Goal: Transaction & Acquisition: Obtain resource

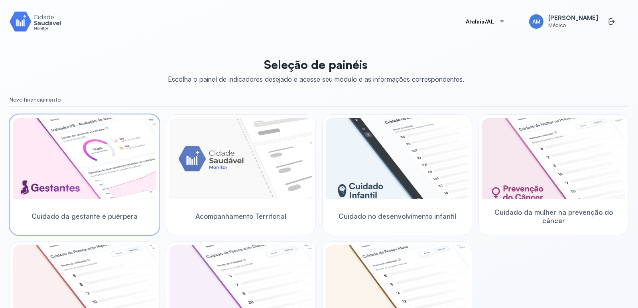
click at [109, 150] on img at bounding box center [84, 158] width 143 height 81
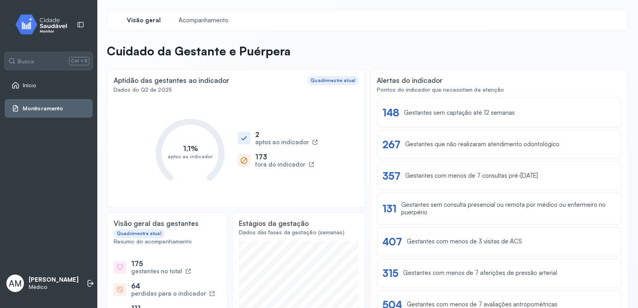
click at [28, 85] on span "Início" at bounding box center [30, 85] width 14 height 7
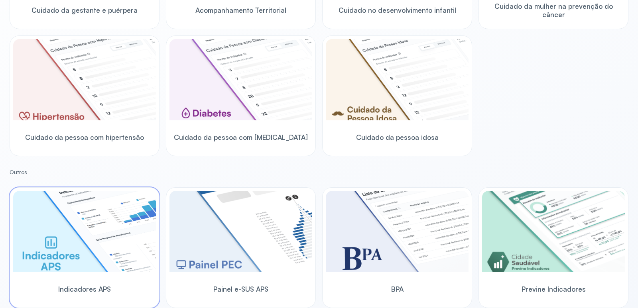
click at [111, 232] on img at bounding box center [84, 231] width 143 height 81
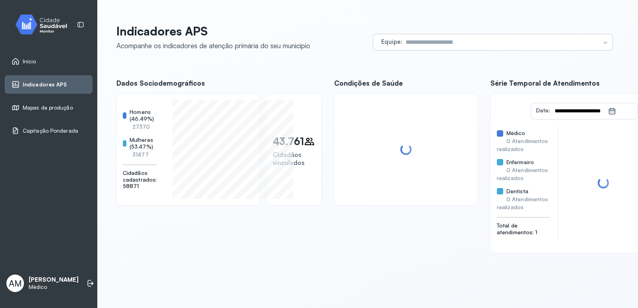
click at [421, 42] on input "text" at bounding box center [500, 42] width 197 height 16
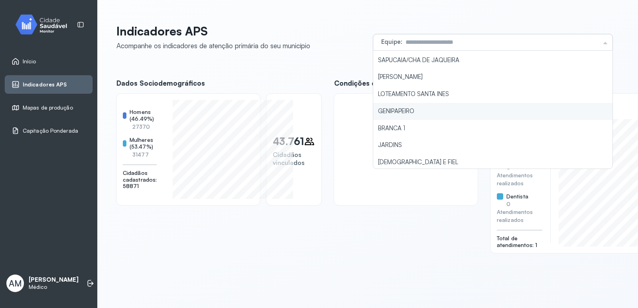
scroll to position [206, 0]
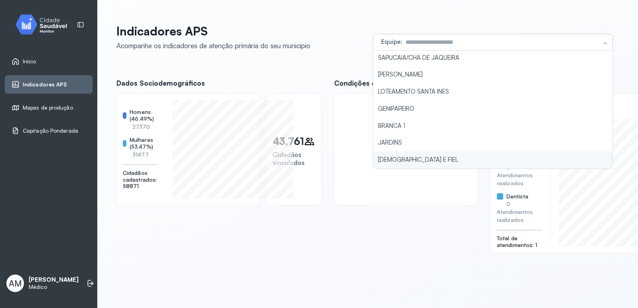
type input "**********"
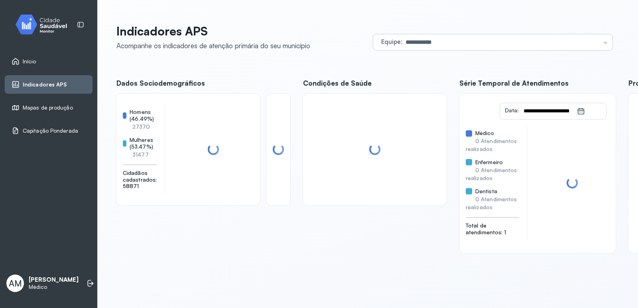
click at [409, 156] on div "**********" at bounding box center [367, 138] width 503 height 229
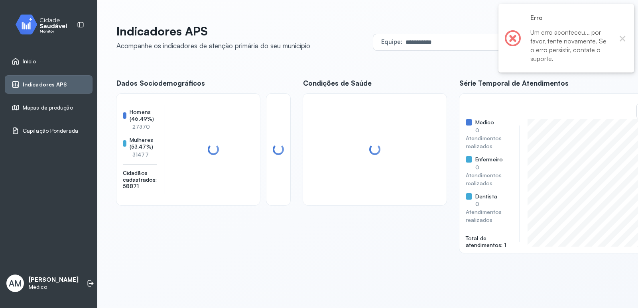
scroll to position [91, 0]
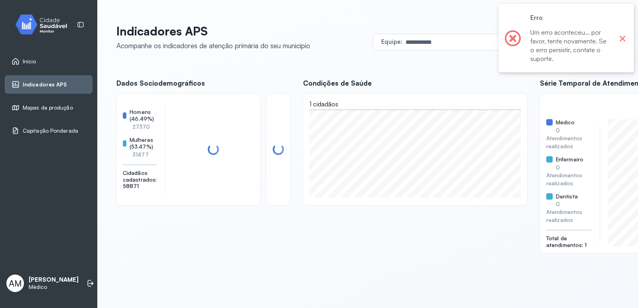
click at [625, 37] on button "×" at bounding box center [622, 38] width 10 height 10
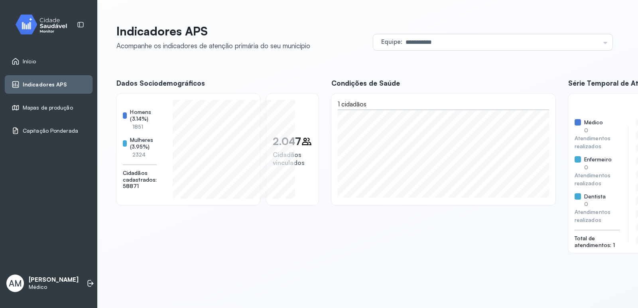
scroll to position [0, 0]
click at [621, 38] on button "×" at bounding box center [622, 38] width 10 height 10
click at [53, 107] on span "Mapas de produção" at bounding box center [48, 107] width 50 height 7
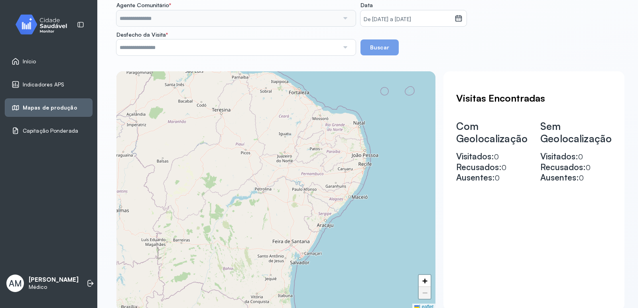
click at [53, 81] on span "Indicadores APS" at bounding box center [44, 84] width 42 height 7
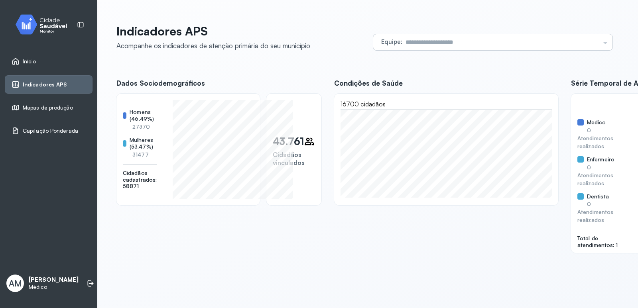
click at [392, 42] on span "Equipe" at bounding box center [391, 42] width 20 height 8
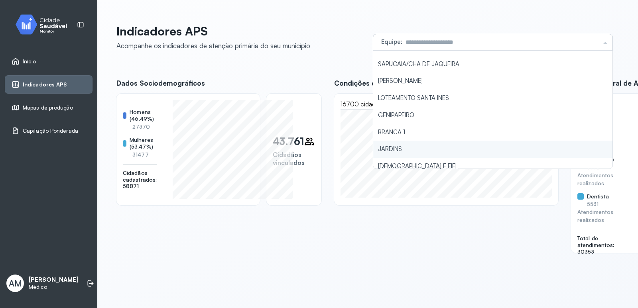
scroll to position [206, 0]
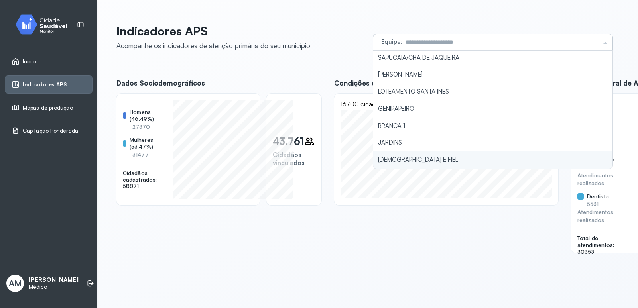
type input "**********"
click at [416, 157] on li "DEUS E FIEL" at bounding box center [492, 160] width 239 height 17
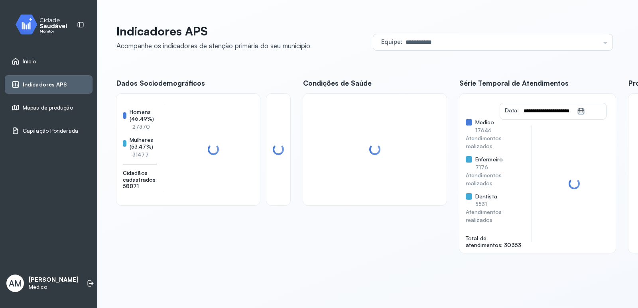
drag, startPoint x: 416, startPoint y: 157, endPoint x: 393, endPoint y: 64, distance: 96.0
click at [393, 64] on div "**********" at bounding box center [367, 138] width 503 height 229
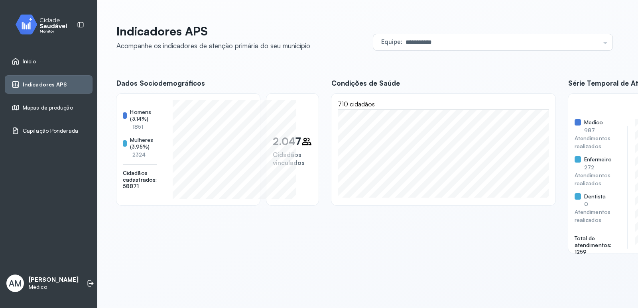
scroll to position [0, 0]
click at [312, 149] on div "2.047 Cidadãos vinculados" at bounding box center [292, 149] width 39 height 35
drag, startPoint x: 330, startPoint y: 149, endPoint x: 346, endPoint y: 139, distance: 18.6
click at [305, 151] on span "Cidadãos vinculados" at bounding box center [289, 159] width 32 height 16
click at [319, 122] on div "2.047 Cidadãos vinculados" at bounding box center [292, 150] width 52 height 112
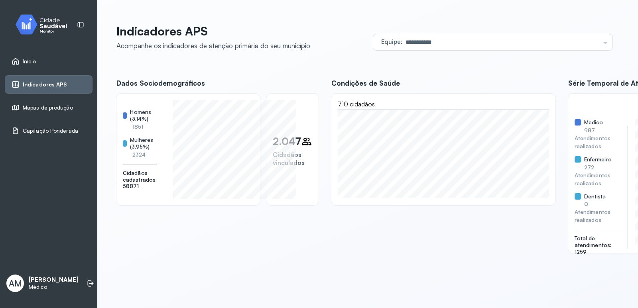
drag, startPoint x: 476, startPoint y: 210, endPoint x: 463, endPoint y: 187, distance: 25.9
drag, startPoint x: 376, startPoint y: 224, endPoint x: 411, endPoint y: 238, distance: 38.1
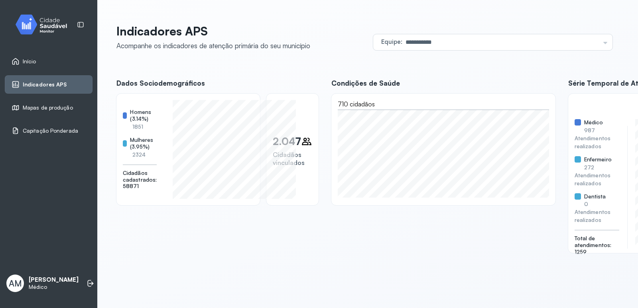
click at [584, 200] on span "Dentista" at bounding box center [595, 196] width 22 height 7
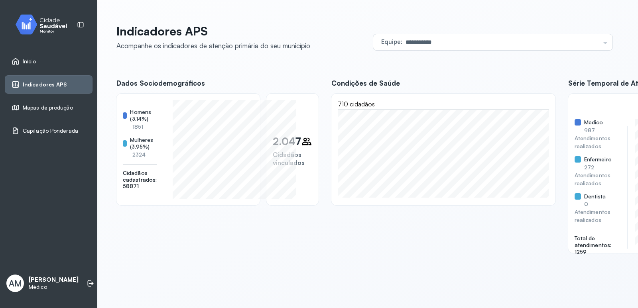
scroll to position [0, 0]
click at [79, 24] on icon at bounding box center [81, 24] width 6 height 5
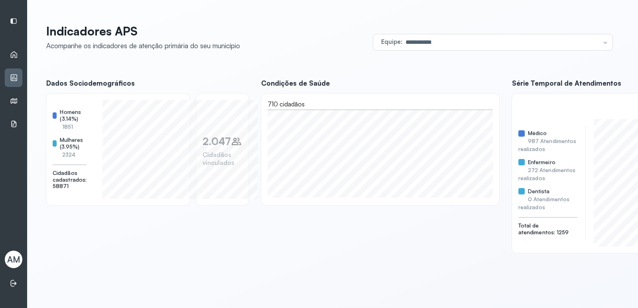
click at [13, 99] on icon at bounding box center [14, 101] width 7 height 5
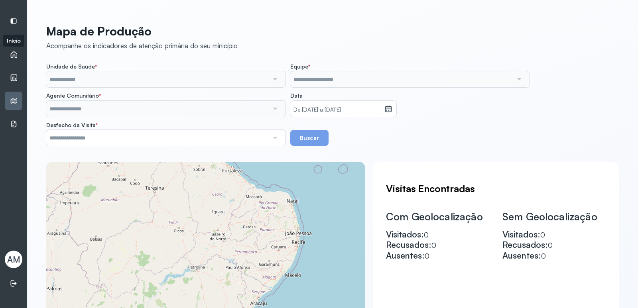
click at [15, 54] on icon at bounding box center [14, 55] width 8 height 8
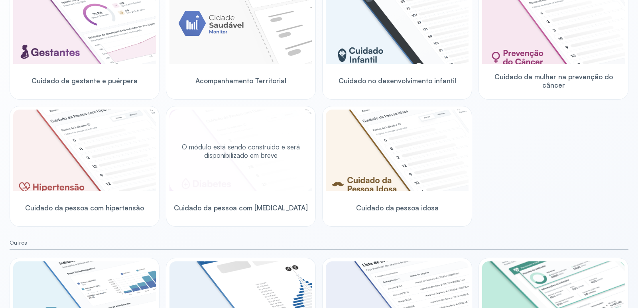
scroll to position [206, 0]
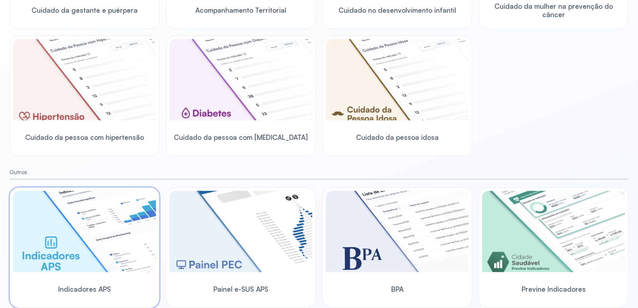
click at [114, 254] on img at bounding box center [84, 231] width 143 height 81
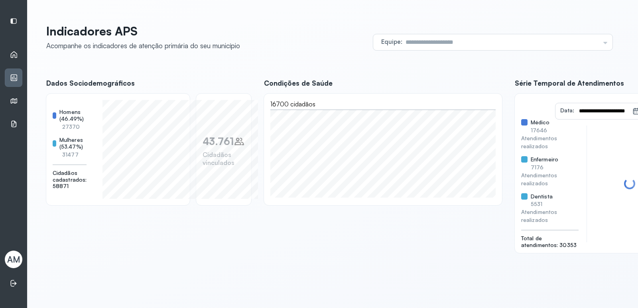
click at [14, 53] on icon at bounding box center [14, 55] width 8 height 8
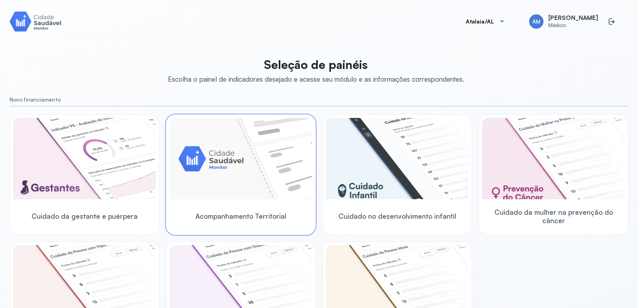
click at [262, 160] on img at bounding box center [240, 158] width 143 height 81
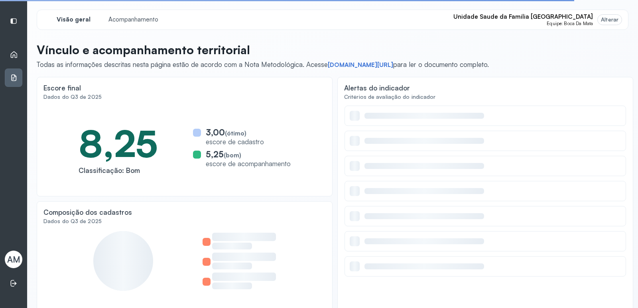
click at [603, 19] on div "Alterar" at bounding box center [610, 19] width 18 height 7
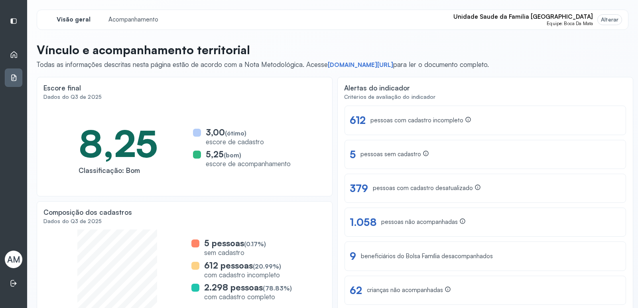
click at [605, 16] on div "Alterar" at bounding box center [610, 19] width 18 height 7
click at [601, 20] on div "Alterar" at bounding box center [610, 19] width 18 height 7
click at [603, 20] on div "Alterar" at bounding box center [610, 19] width 18 height 7
click at [573, 19] on span "Unidade Saude da Familia [GEOGRAPHIC_DATA]" at bounding box center [523, 17] width 140 height 8
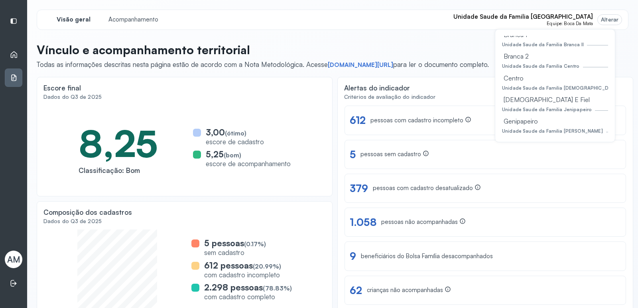
scroll to position [52, 0]
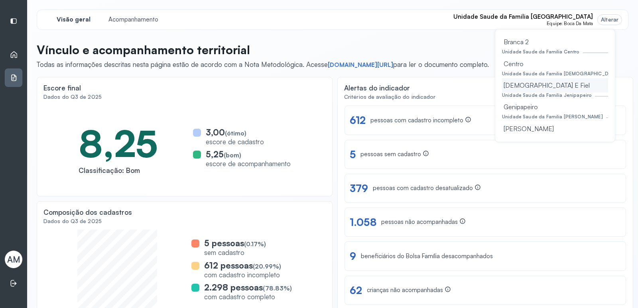
click at [534, 89] on div "Deus E Fiel" at bounding box center [555, 85] width 106 height 14
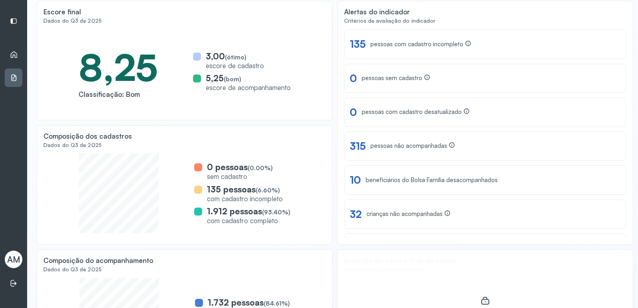
scroll to position [137, 0]
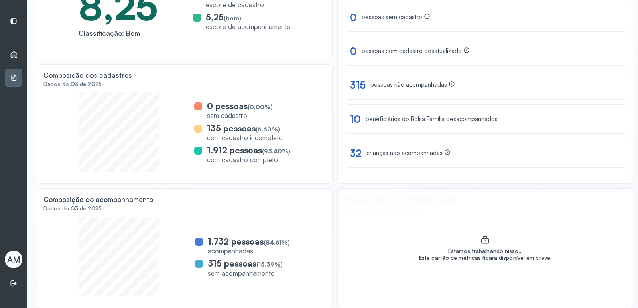
click at [262, 270] on div "sem acompanhamento" at bounding box center [245, 273] width 75 height 8
drag, startPoint x: 205, startPoint y: 258, endPoint x: 187, endPoint y: 254, distance: 19.3
click at [205, 258] on div "315 pessoas (15.39%) sem acompanhamento" at bounding box center [242, 267] width 95 height 19
click at [80, 208] on div "Dados do Q3 de 2025" at bounding box center [184, 208] width 282 height 7
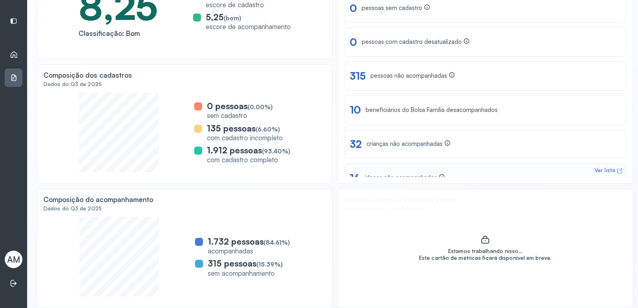
scroll to position [0, 0]
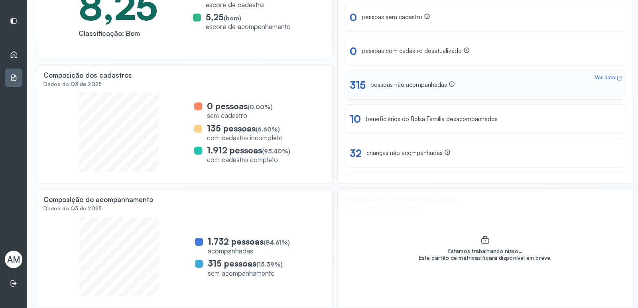
click at [403, 86] on div "pessoas não acompanhadas" at bounding box center [412, 85] width 85 height 8
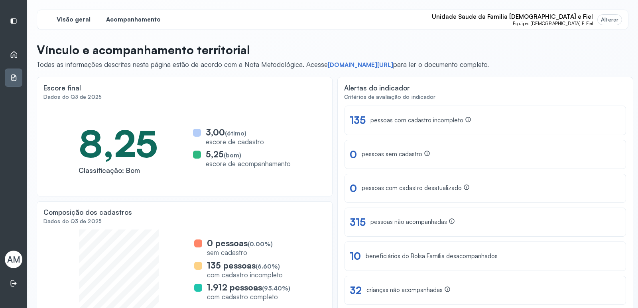
click at [129, 18] on span "Acompanhamento" at bounding box center [133, 20] width 55 height 8
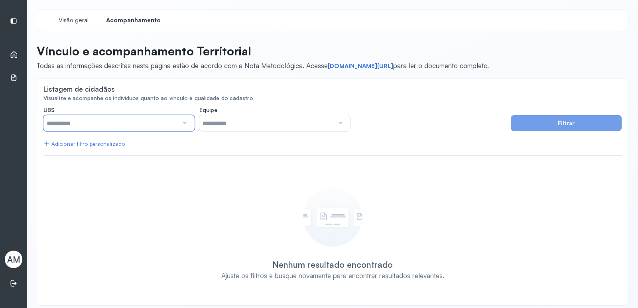
click at [130, 120] on input "text" at bounding box center [110, 123] width 135 height 16
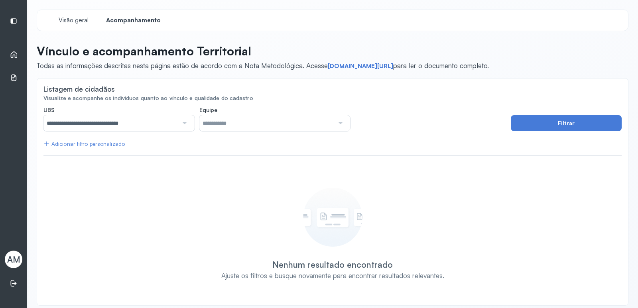
type input "*****"
click at [151, 215] on div "**********" at bounding box center [332, 202] width 578 height 193
click at [212, 124] on input "*****" at bounding box center [266, 123] width 135 height 16
click at [211, 156] on div "**********" at bounding box center [332, 202] width 578 height 193
click at [115, 143] on div "Adicionar filtro personalizado" at bounding box center [83, 144] width 81 height 7
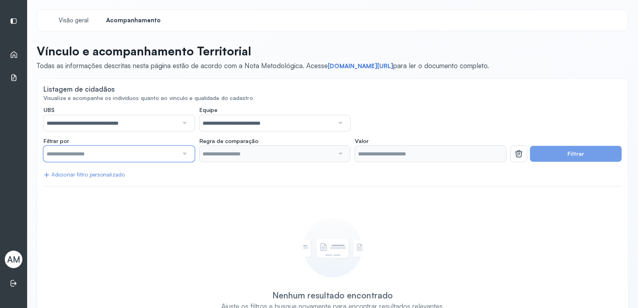
click at [168, 156] on input "text" at bounding box center [110, 154] width 135 height 16
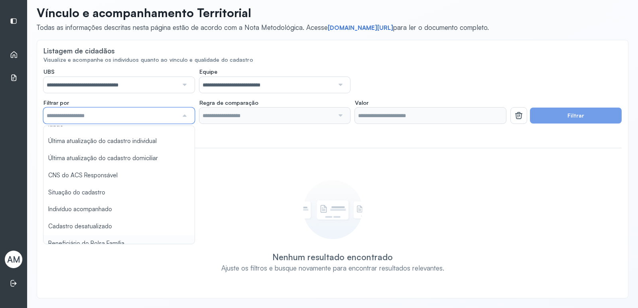
scroll to position [30, 0]
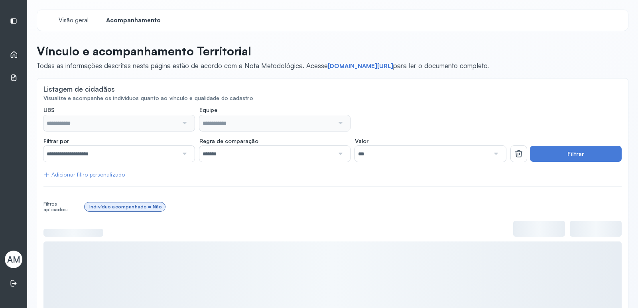
type input "**********"
click at [187, 154] on div at bounding box center [184, 154] width 12 height 16
click at [260, 151] on input "*******" at bounding box center [266, 154] width 135 height 16
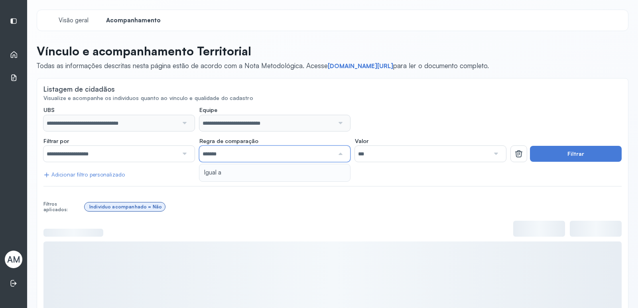
click at [260, 151] on input "*******" at bounding box center [266, 154] width 135 height 16
click at [361, 155] on input "***" at bounding box center [422, 154] width 135 height 16
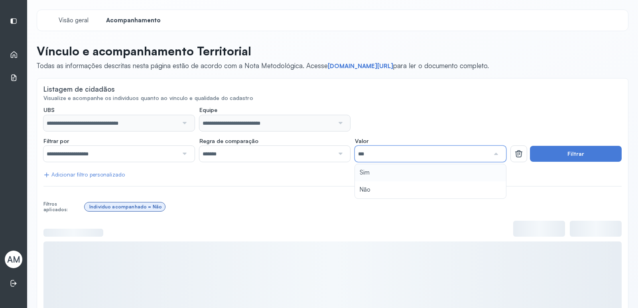
click at [361, 155] on input "***" at bounding box center [422, 154] width 135 height 16
click at [605, 152] on button "Filtrar" at bounding box center [576, 154] width 92 height 16
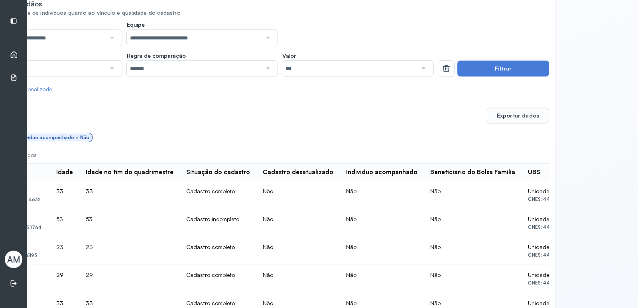
scroll to position [85, 90]
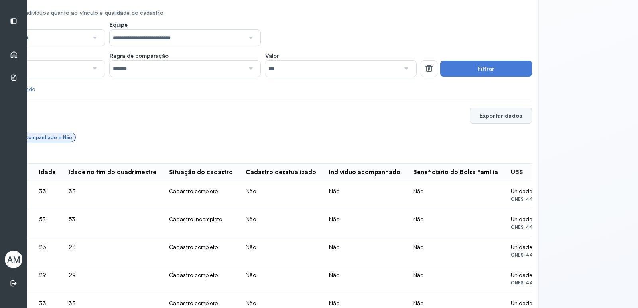
click at [492, 114] on button "Exportar dados" at bounding box center [501, 116] width 62 height 16
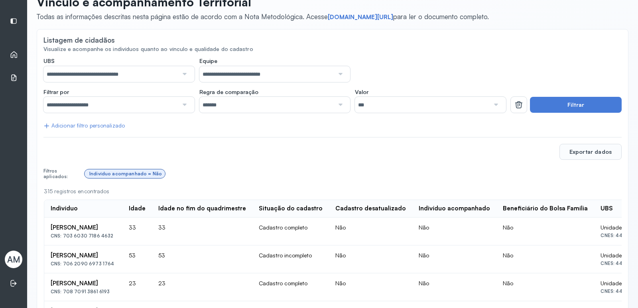
scroll to position [0, 0]
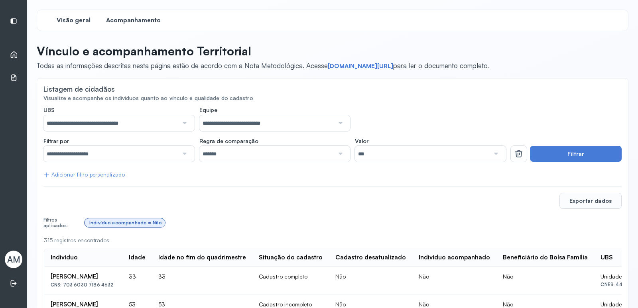
click at [81, 18] on span "Visão geral" at bounding box center [74, 21] width 34 height 8
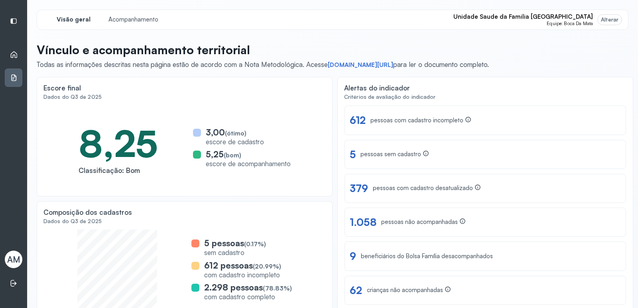
click at [217, 164] on div "escore de acompanhamento" at bounding box center [248, 164] width 85 height 8
click at [605, 21] on div "Alterar" at bounding box center [610, 19] width 18 height 7
click at [605, 20] on div "Alterar" at bounding box center [610, 19] width 18 height 7
click at [605, 18] on div "Alterar" at bounding box center [610, 19] width 18 height 7
click at [606, 16] on div "Alterar" at bounding box center [610, 20] width 24 height 10
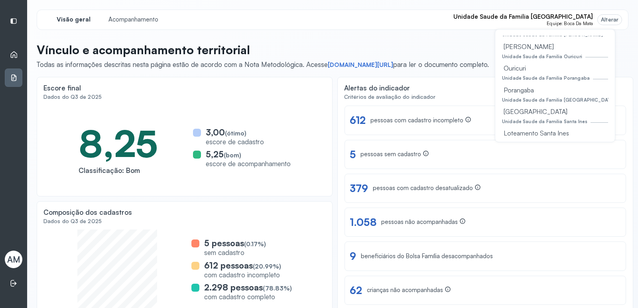
scroll to position [239, 0]
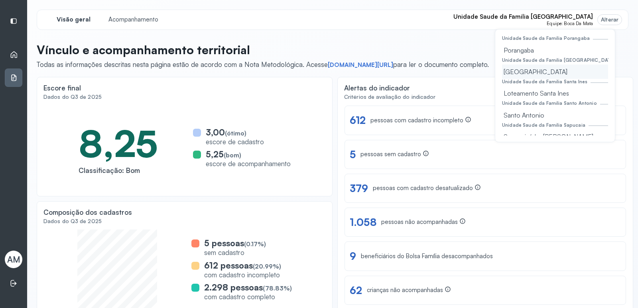
click at [548, 73] on div "Rua De Cima" at bounding box center [555, 72] width 106 height 14
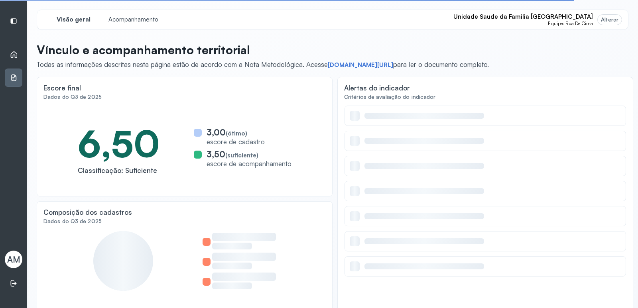
click at [608, 19] on div "Alterar" at bounding box center [610, 19] width 18 height 7
click at [604, 19] on div "Alterar" at bounding box center [610, 19] width 18 height 7
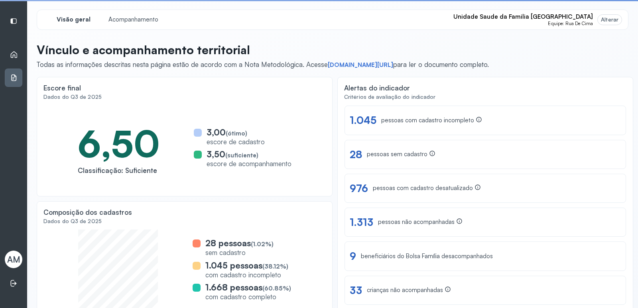
click at [607, 18] on div "Alterar" at bounding box center [610, 19] width 18 height 7
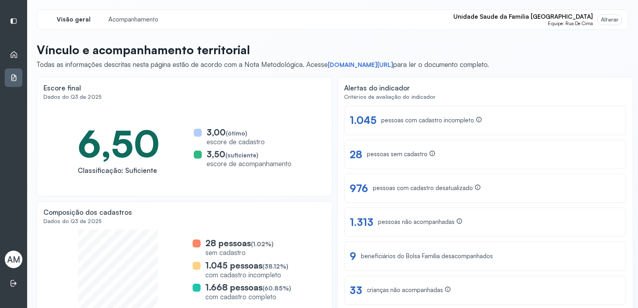
click at [606, 18] on div "Alterar" at bounding box center [610, 19] width 18 height 7
click at [604, 20] on div "Alterar" at bounding box center [610, 19] width 18 height 7
click at [611, 18] on div "Alterar" at bounding box center [610, 19] width 18 height 7
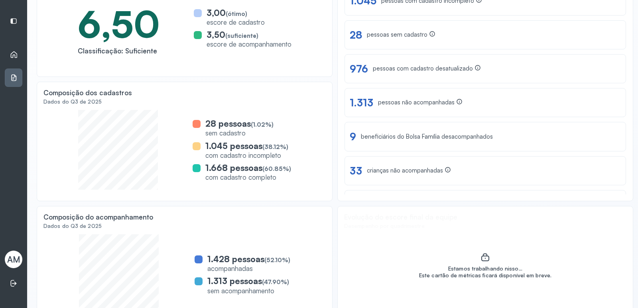
scroll to position [0, 0]
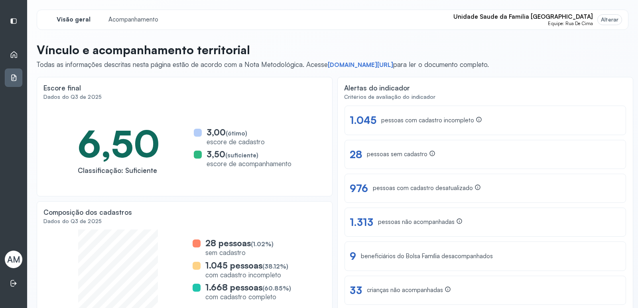
click at [601, 18] on div "Alterar" at bounding box center [610, 19] width 18 height 7
click at [562, 18] on span "Unidade Saude da Familia [GEOGRAPHIC_DATA]" at bounding box center [523, 17] width 140 height 8
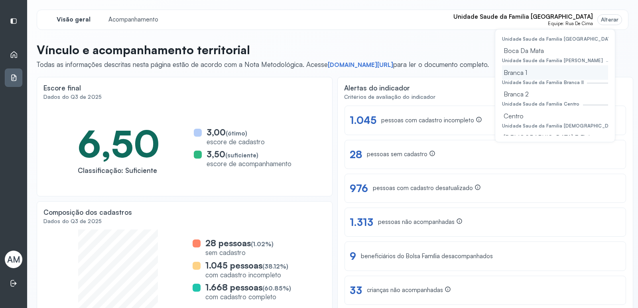
click at [535, 71] on div "Branca 1" at bounding box center [555, 72] width 106 height 14
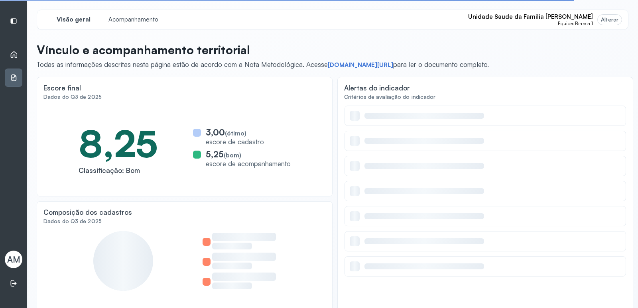
click at [566, 18] on span "Unidade Saude da Familia [PERSON_NAME]" at bounding box center [530, 17] width 125 height 8
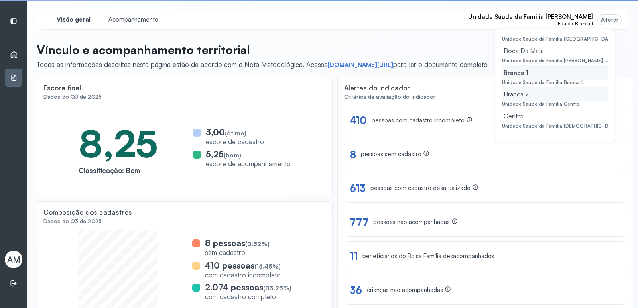
click at [541, 95] on div "Branca 2" at bounding box center [555, 94] width 106 height 14
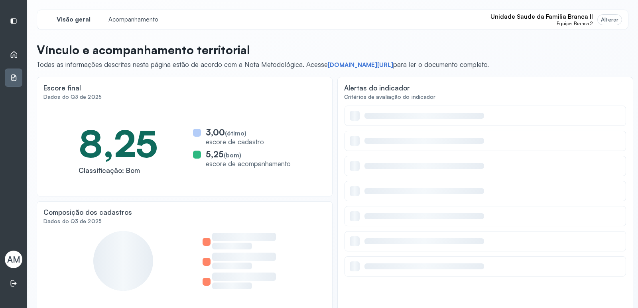
click at [564, 21] on span "Equipe: Branca 2" at bounding box center [575, 24] width 36 height 6
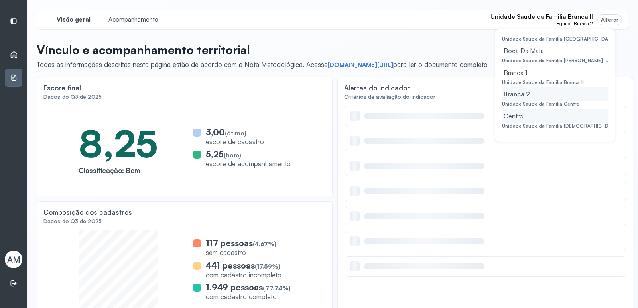
click at [534, 118] on div "Centro" at bounding box center [555, 116] width 106 height 14
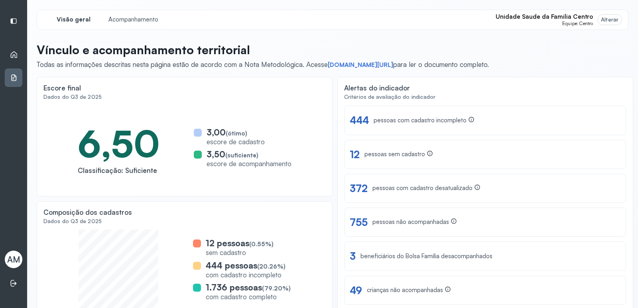
click at [564, 22] on span "Equipe: Centro" at bounding box center [577, 24] width 31 height 6
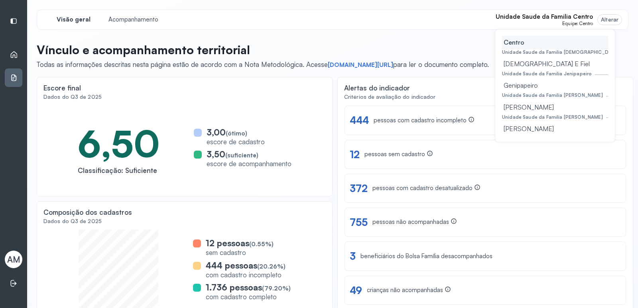
scroll to position [80, 0]
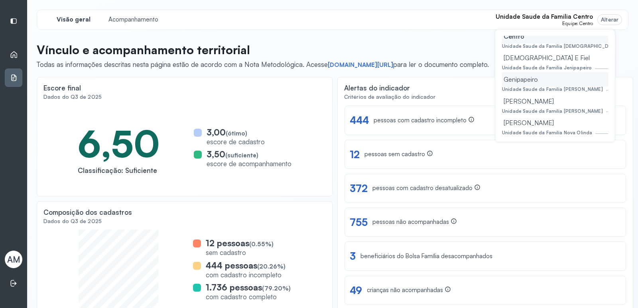
click at [528, 79] on div "Genipapeiro" at bounding box center [555, 79] width 106 height 14
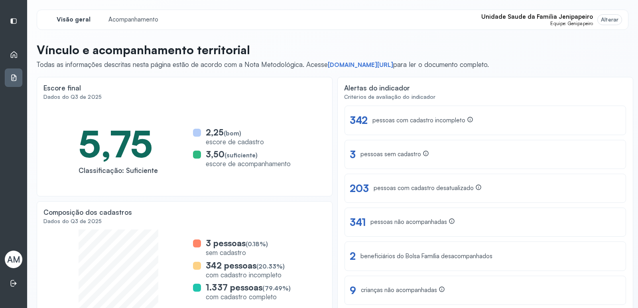
click at [563, 21] on span "Equipe: Genipapeiro" at bounding box center [571, 24] width 43 height 6
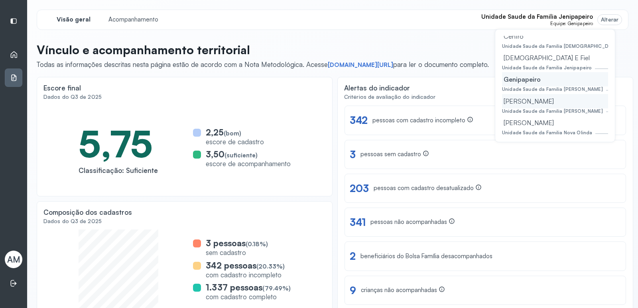
click at [539, 101] on div "Jose Paulino" at bounding box center [555, 101] width 106 height 14
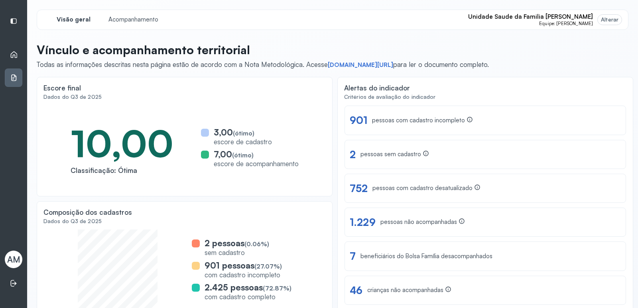
click at [128, 146] on div "10,00" at bounding box center [122, 143] width 103 height 46
click at [129, 168] on div "Classificação: Ótima" at bounding box center [122, 170] width 103 height 8
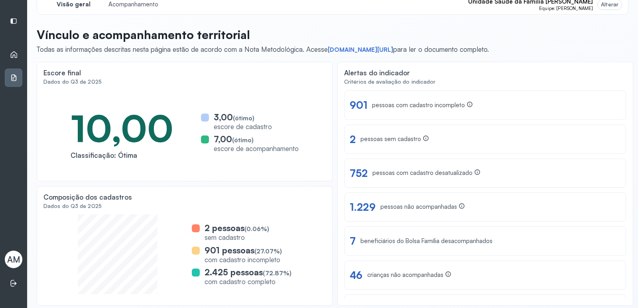
scroll to position [0, 0]
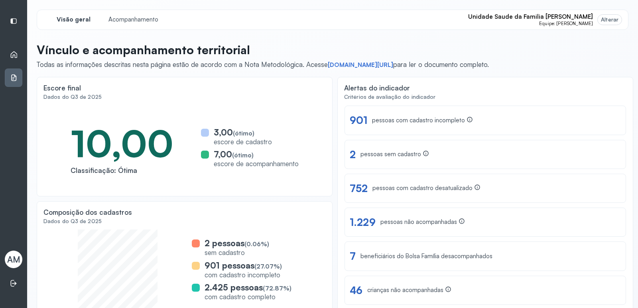
click at [574, 23] on span "Equipe: Jose Paulino" at bounding box center [566, 24] width 54 height 6
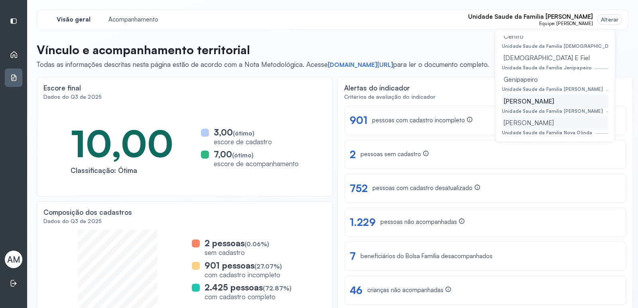
click at [558, 126] on div "Maria De Nazare" at bounding box center [555, 123] width 106 height 14
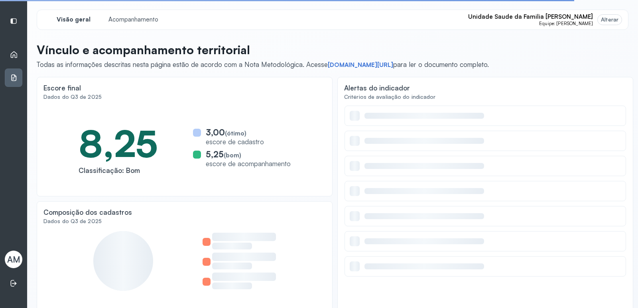
click at [572, 18] on span "Unidade Saude da Familia [PERSON_NAME]" at bounding box center [530, 17] width 125 height 8
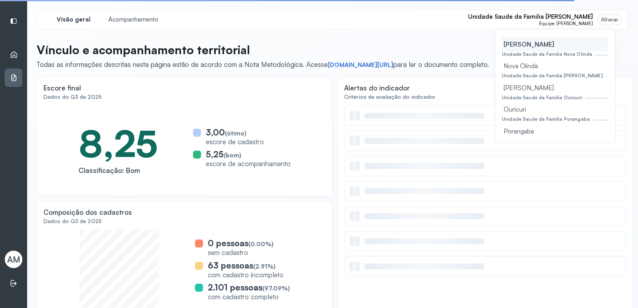
scroll to position [160, 0]
click at [554, 73] on div "Unidade Saude da Familia [PERSON_NAME]" at bounding box center [552, 75] width 101 height 6
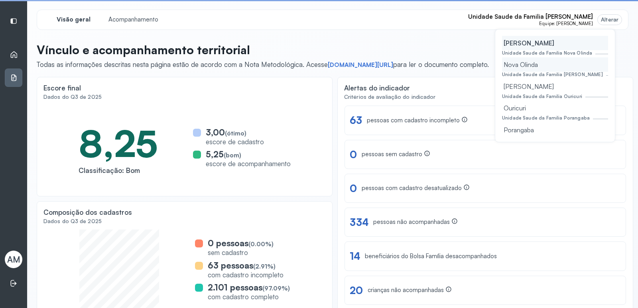
click at [529, 64] on div "Nova Olinda" at bounding box center [555, 64] width 106 height 14
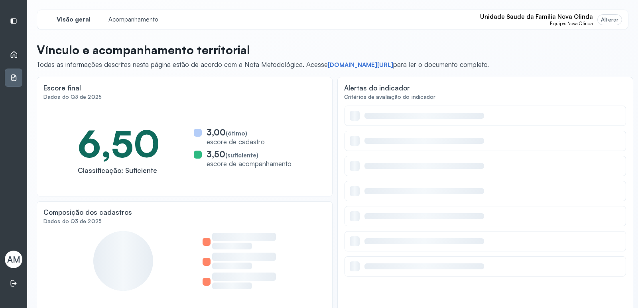
click at [566, 16] on span "Unidade Saude da Familia Nova Olinda" at bounding box center [536, 17] width 113 height 8
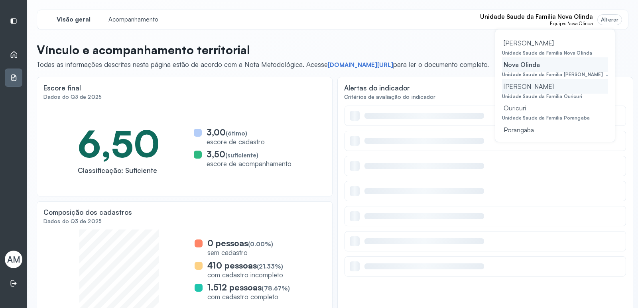
click at [530, 86] on div "Olhos Dagua" at bounding box center [555, 86] width 106 height 14
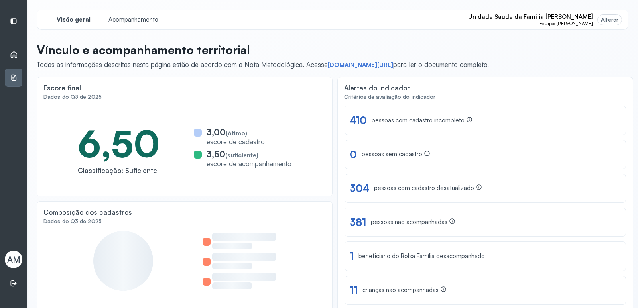
click at [571, 15] on span "Unidade Saude da Familia [PERSON_NAME]" at bounding box center [530, 17] width 125 height 8
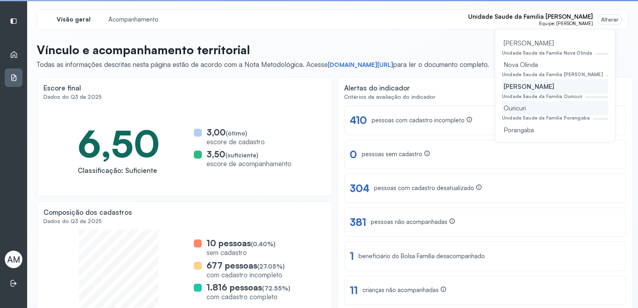
click at [534, 111] on div "Ouricuri" at bounding box center [555, 108] width 106 height 14
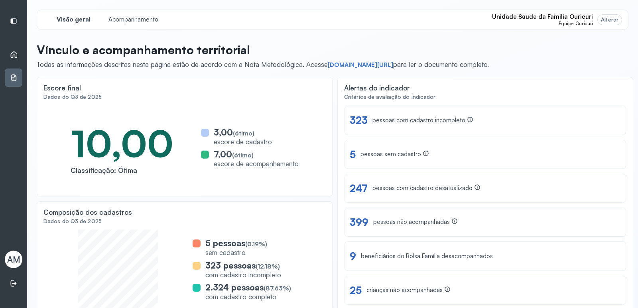
click at [574, 22] on span "Equipe: Ouricuri" at bounding box center [576, 24] width 34 height 6
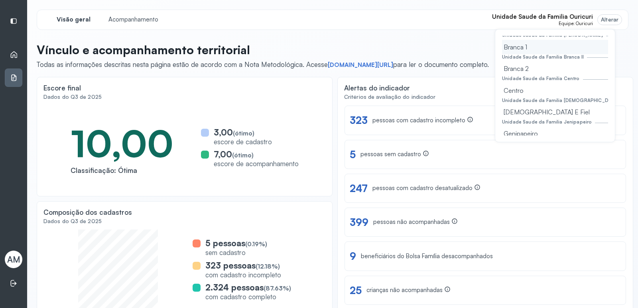
scroll to position [40, 0]
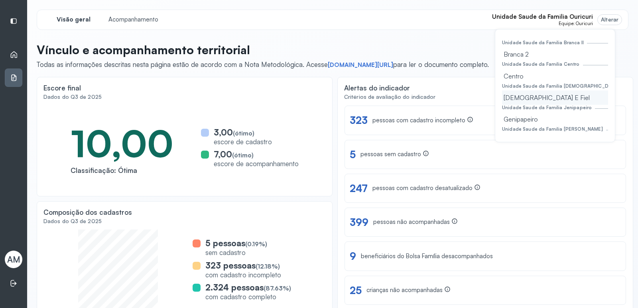
click at [526, 102] on div "Deus E Fiel" at bounding box center [555, 98] width 106 height 14
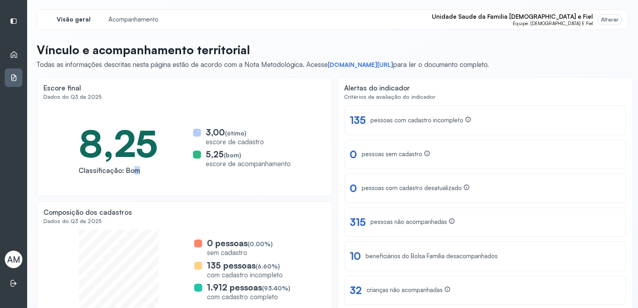
drag, startPoint x: 128, startPoint y: 170, endPoint x: 195, endPoint y: 148, distance: 71.0
click at [130, 170] on div "Classificação: Bom" at bounding box center [118, 170] width 79 height 8
drag, startPoint x: 211, startPoint y: 128, endPoint x: 218, endPoint y: 133, distance: 9.2
click at [211, 129] on div "3,00 (ótimo)" at bounding box center [235, 132] width 58 height 10
click at [227, 161] on div "escore de acompanhamento" at bounding box center [248, 164] width 85 height 8
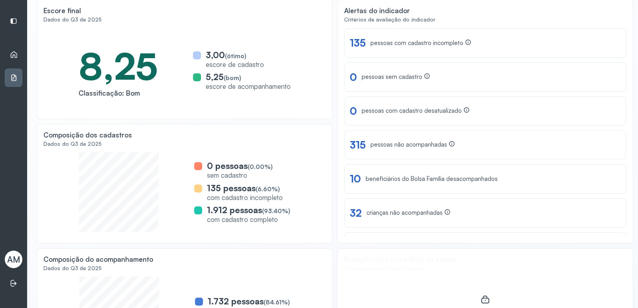
scroll to position [80, 0]
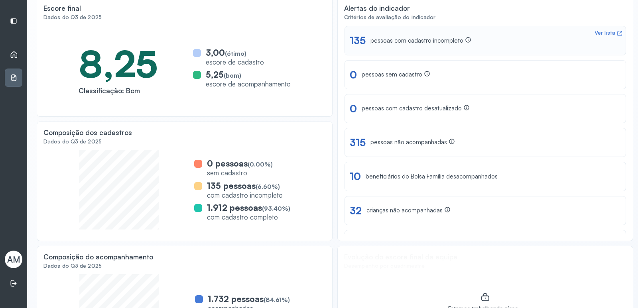
click at [595, 31] on div "Ver lista" at bounding box center [605, 33] width 21 height 7
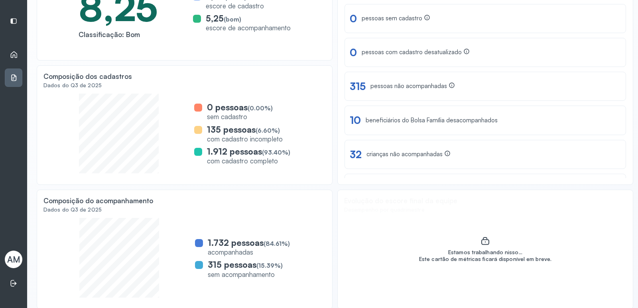
scroll to position [137, 0]
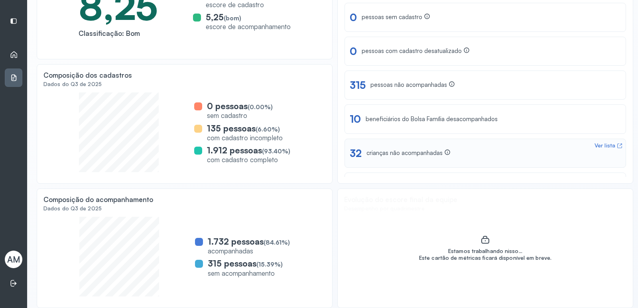
click at [599, 145] on div "Ver lista" at bounding box center [605, 145] width 21 height 7
click at [16, 54] on icon at bounding box center [14, 55] width 8 height 8
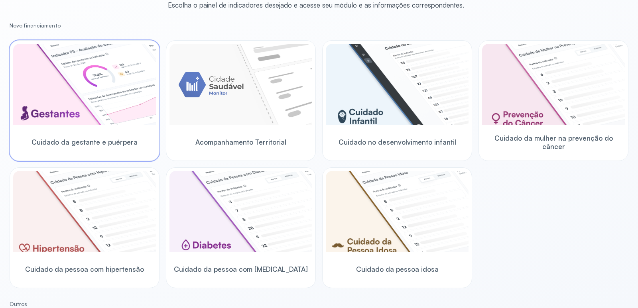
scroll to position [18, 0]
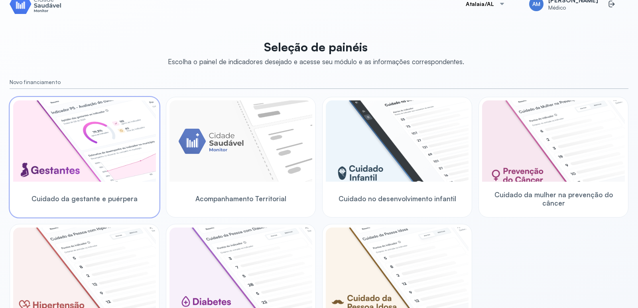
click at [96, 129] on img at bounding box center [84, 141] width 143 height 81
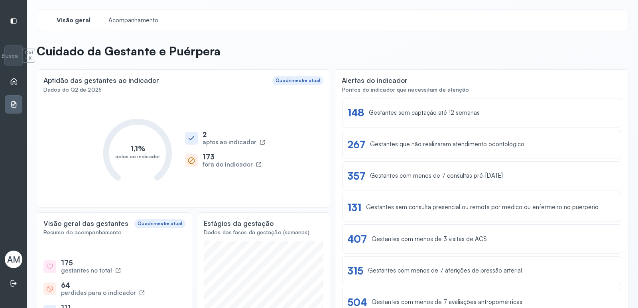
click at [256, 164] on icon at bounding box center [259, 165] width 6 height 6
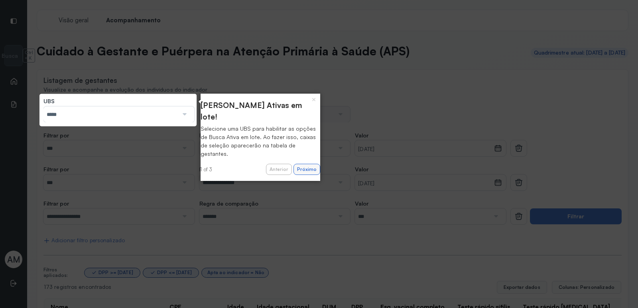
click at [309, 164] on button "Próximo" at bounding box center [307, 169] width 27 height 11
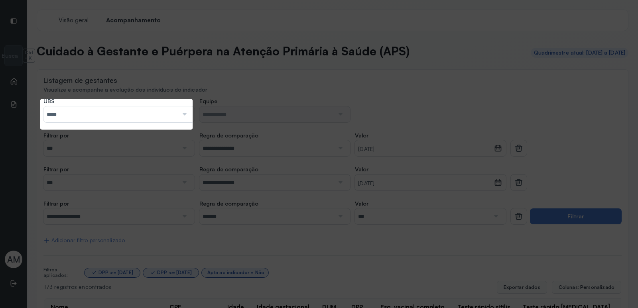
scroll to position [172, 0]
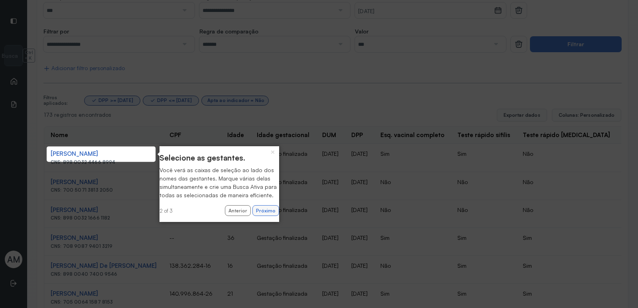
click at [260, 216] on button "Próximo" at bounding box center [265, 210] width 27 height 11
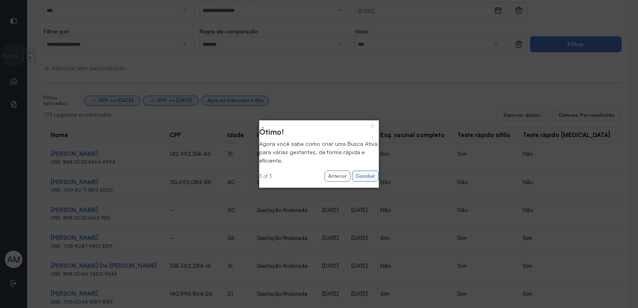
click at [354, 173] on button "Concluir" at bounding box center [365, 176] width 27 height 11
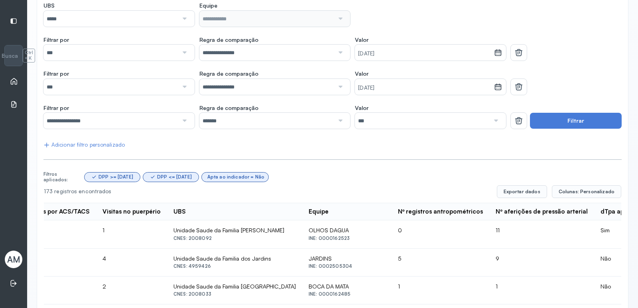
scroll to position [0, 0]
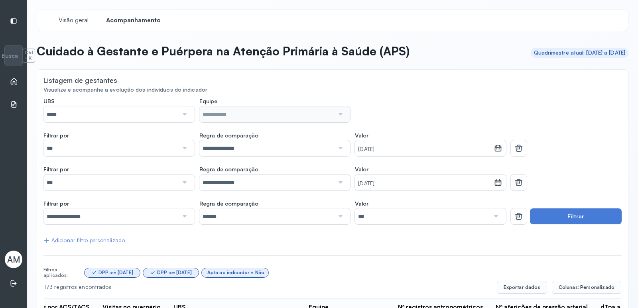
click at [183, 112] on div at bounding box center [184, 114] width 12 height 16
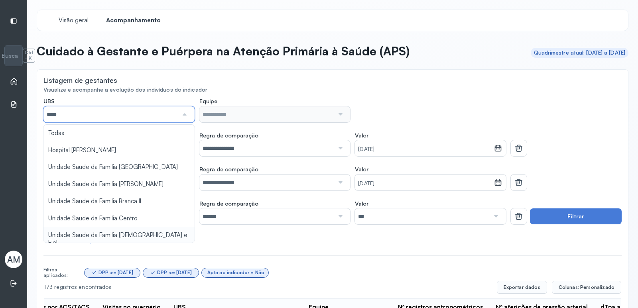
type input "*****"
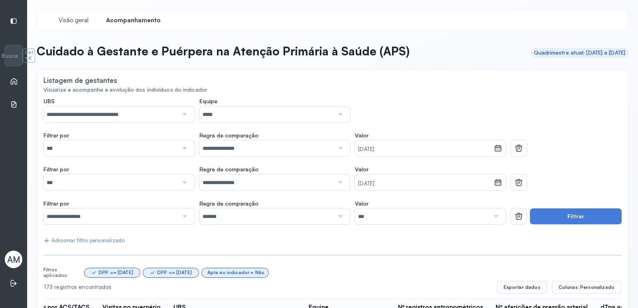
click at [561, 214] on button "Filtrar" at bounding box center [576, 217] width 92 height 16
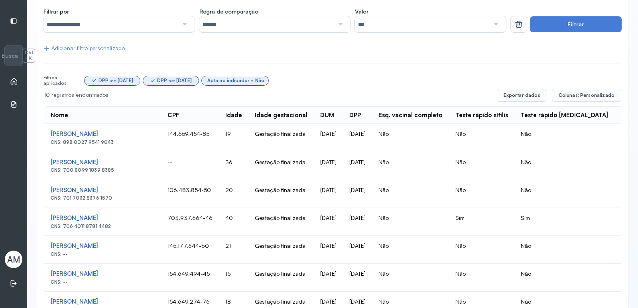
scroll to position [192, 0]
click at [538, 97] on button "Exportar dados" at bounding box center [522, 95] width 50 height 13
click at [526, 96] on button "Exportar dados" at bounding box center [522, 95] width 50 height 13
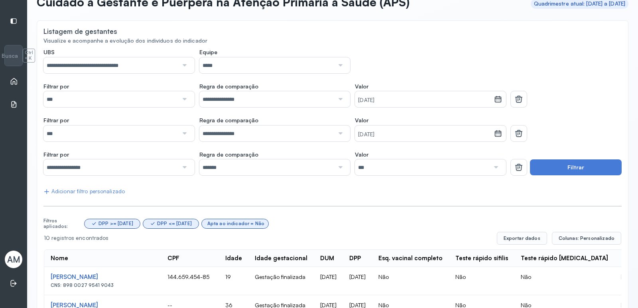
scroll to position [32, 0]
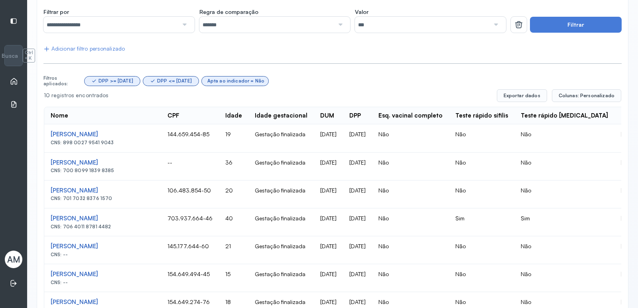
scroll to position [72, 0]
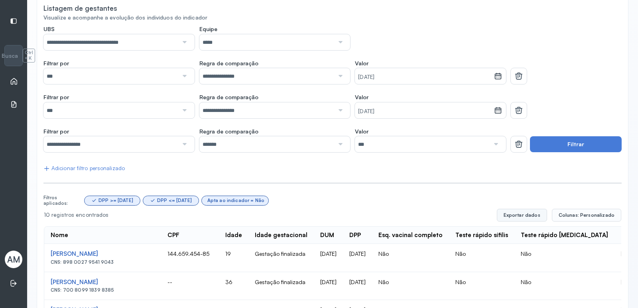
click at [532, 215] on button "Exportar dados" at bounding box center [522, 215] width 50 height 13
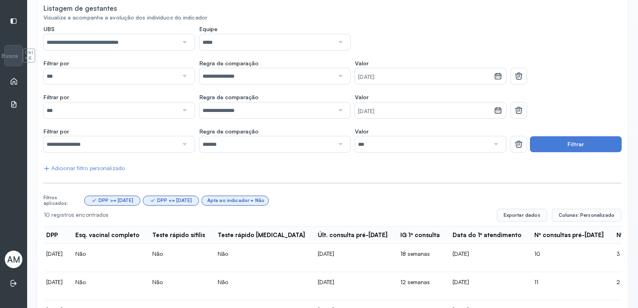
scroll to position [32, 0]
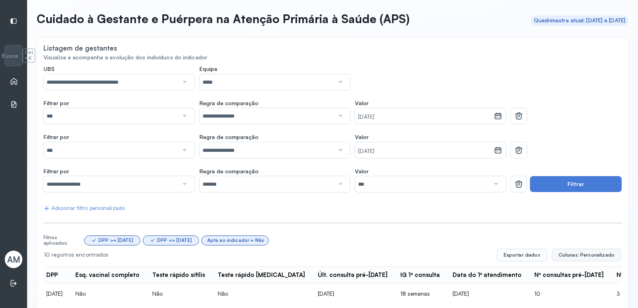
click at [582, 254] on span "Colunas: Personalizado" at bounding box center [587, 255] width 56 height 6
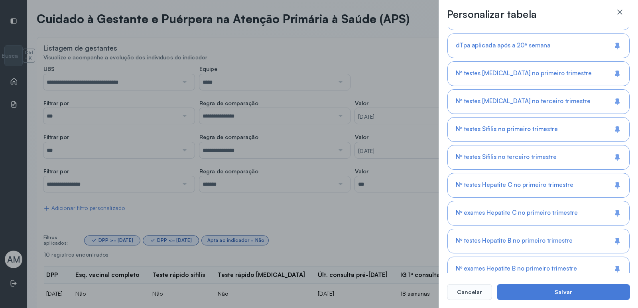
scroll to position [749, 0]
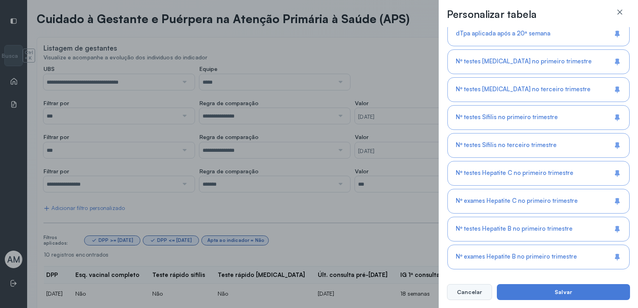
click at [475, 295] on button "Cancelar" at bounding box center [469, 292] width 45 height 16
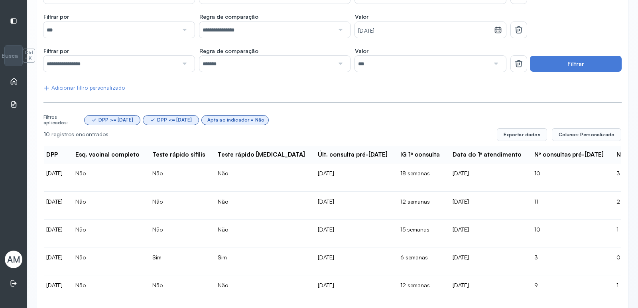
scroll to position [72, 0]
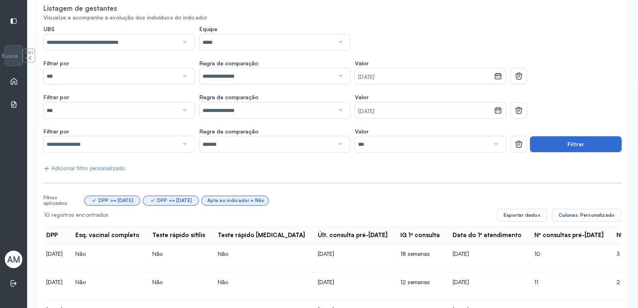
click at [566, 150] on button "Filtrar" at bounding box center [576, 144] width 92 height 16
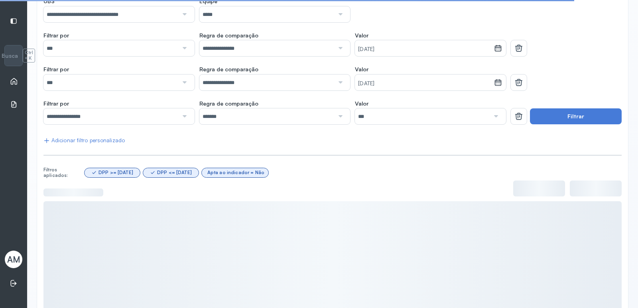
scroll to position [129, 0]
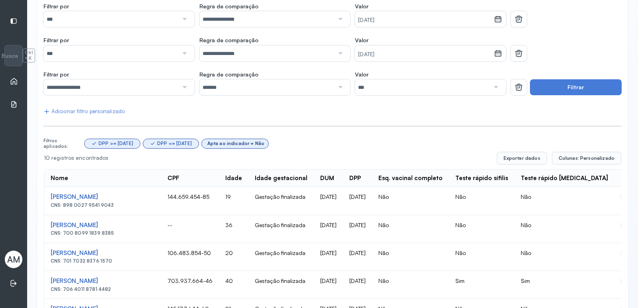
click at [258, 144] on div "Apta ao indicador = Não" at bounding box center [235, 144] width 57 height 6
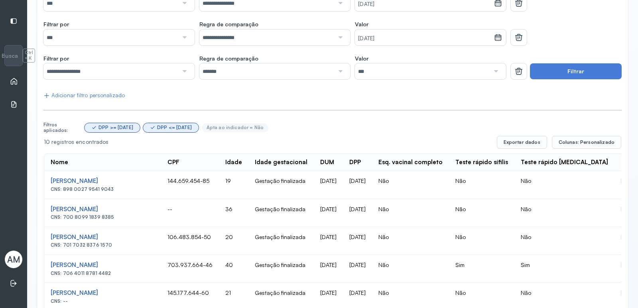
scroll to position [112, 0]
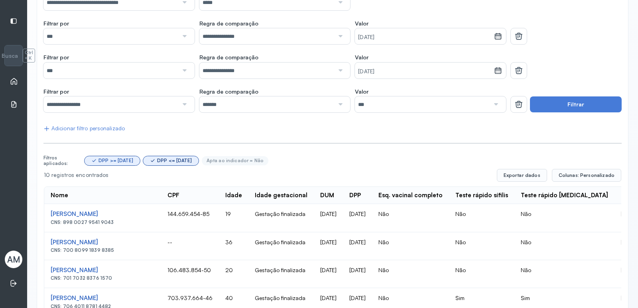
click at [202, 157] on div "DPP <= 03/08/2025" at bounding box center [235, 160] width 67 height 9
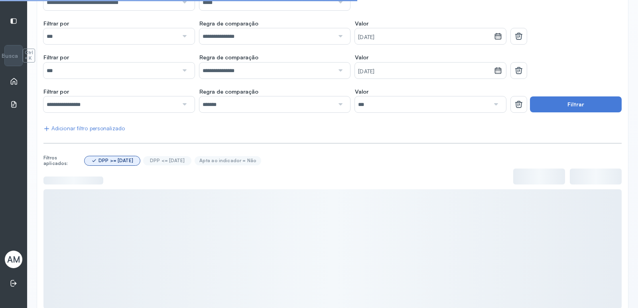
click at [117, 163] on div "DPP >= 03/04/2025" at bounding box center [116, 161] width 35 height 6
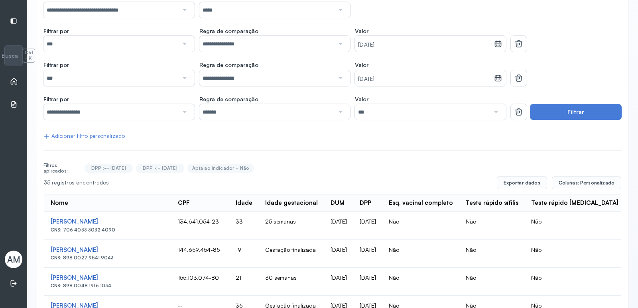
scroll to position [120, 0]
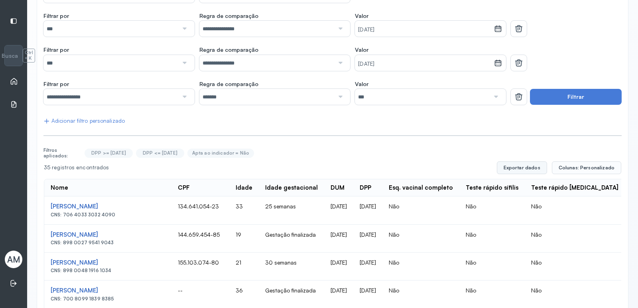
click at [534, 170] on button "Exportar dados" at bounding box center [522, 168] width 50 height 13
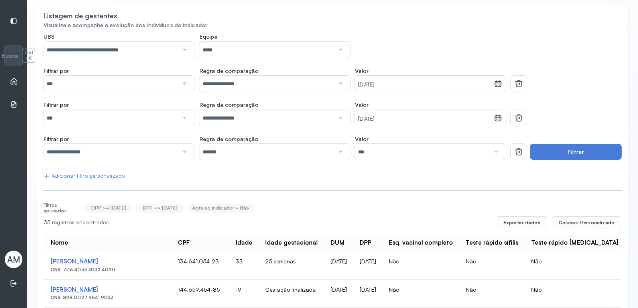
scroll to position [16, 0]
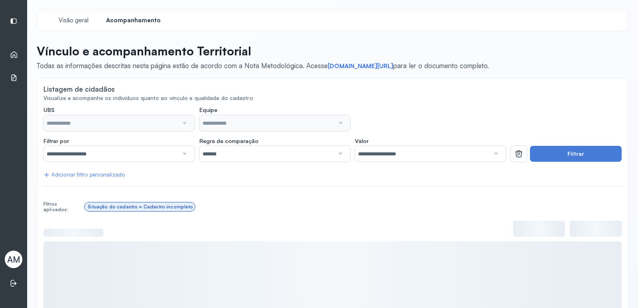
click at [179, 150] on div at bounding box center [184, 154] width 12 height 16
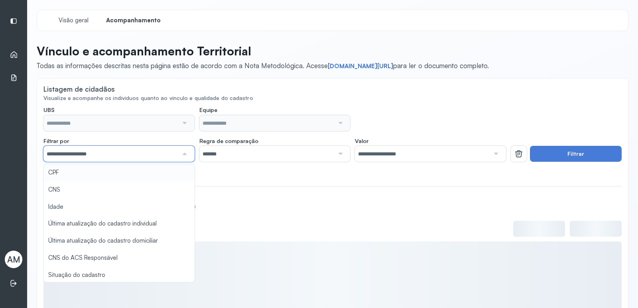
type input "**********"
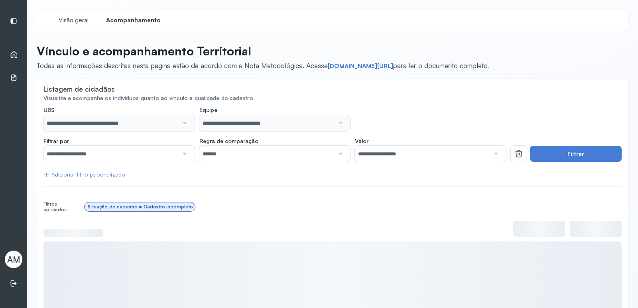
click at [276, 158] on input "*******" at bounding box center [266, 154] width 135 height 16
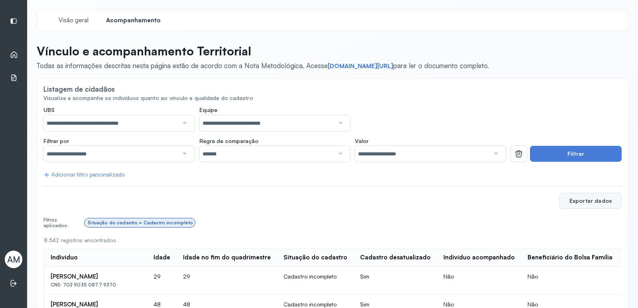
click at [582, 203] on button "Exportar dados" at bounding box center [591, 201] width 62 height 16
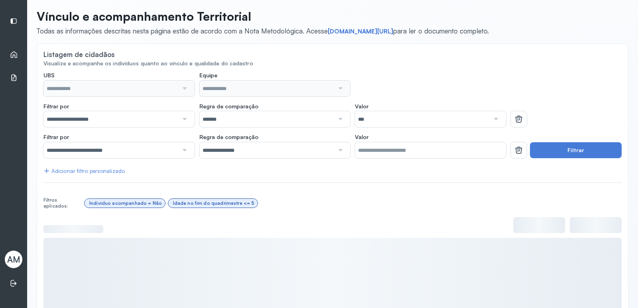
scroll to position [40, 0]
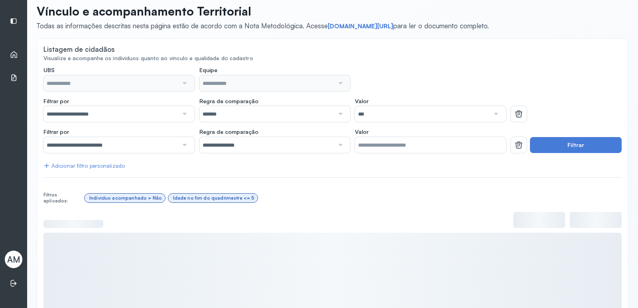
type input "**********"
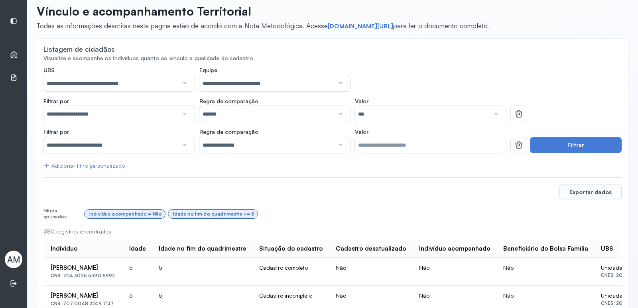
scroll to position [80, 0]
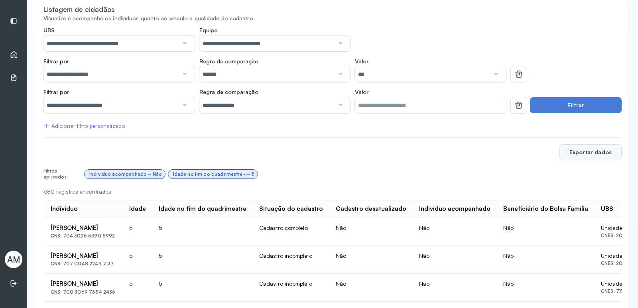
click at [593, 155] on button "Exportar dados" at bounding box center [591, 152] width 62 height 16
click at [495, 71] on div at bounding box center [496, 74] width 12 height 16
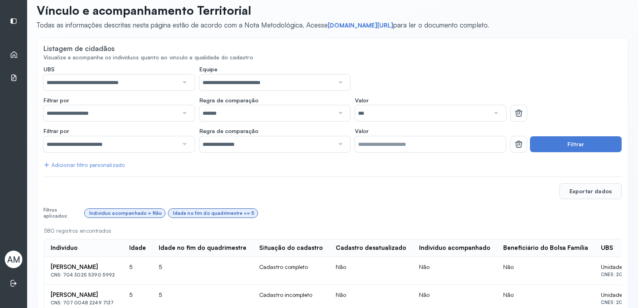
scroll to position [40, 0]
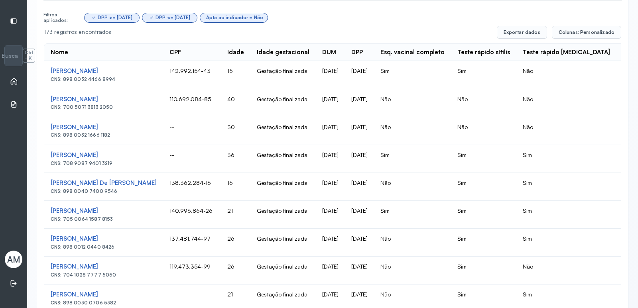
scroll to position [56, 0]
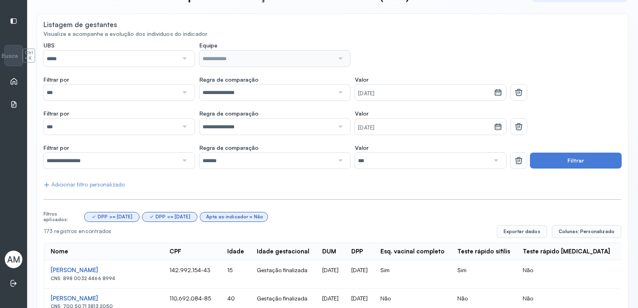
click at [189, 59] on div "*****" at bounding box center [118, 59] width 151 height 16
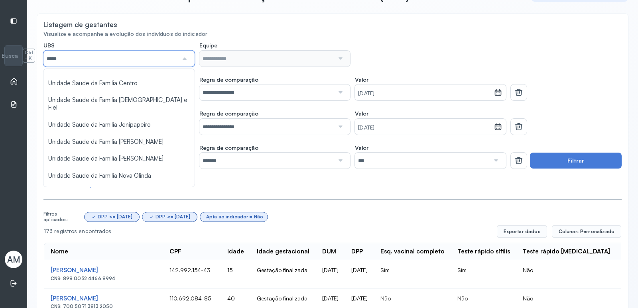
scroll to position [80, 0]
type input "*****"
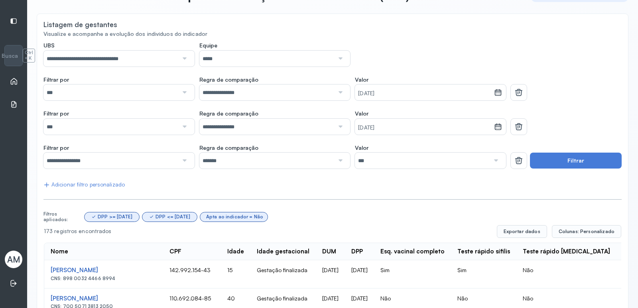
click at [559, 157] on button "Filtrar" at bounding box center [576, 161] width 92 height 16
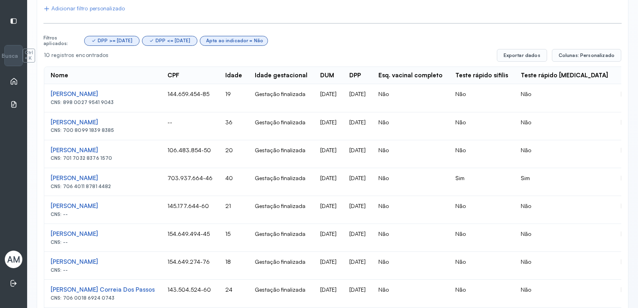
scroll to position [232, 0]
click at [174, 41] on div "DPP <= 03/08/2025" at bounding box center [173, 41] width 35 height 6
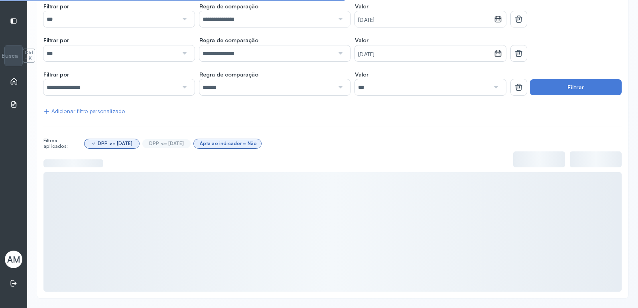
click at [126, 144] on div "DPP >= 03/04/2025" at bounding box center [115, 144] width 35 height 6
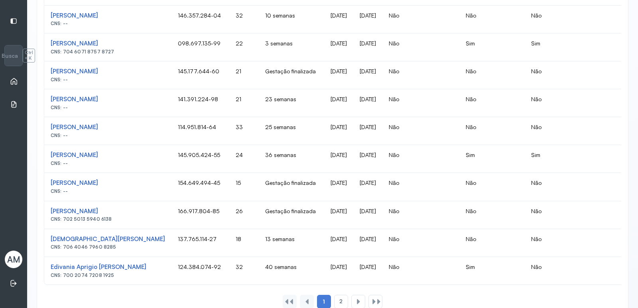
scroll to position [614, 0]
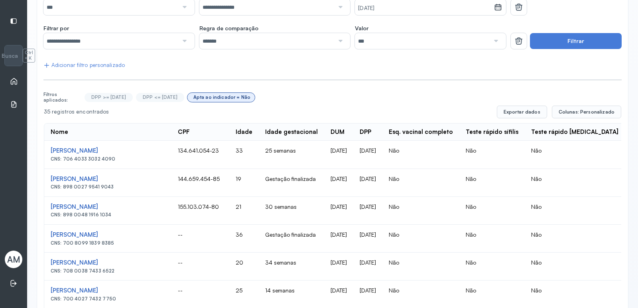
click at [238, 99] on div "Apta ao indicador = Não" at bounding box center [221, 98] width 57 height 6
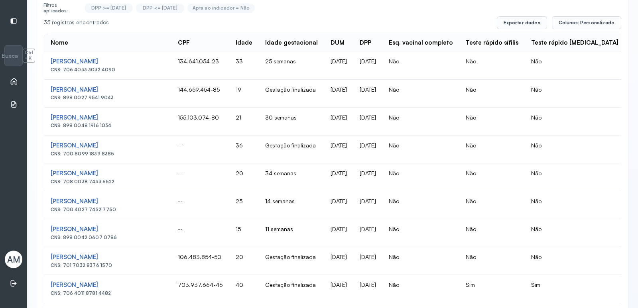
scroll to position [136, 0]
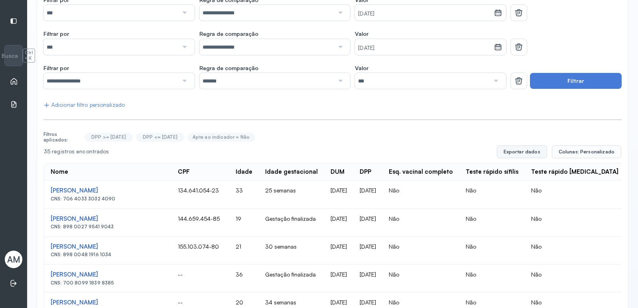
click at [532, 152] on button "Exportar dados" at bounding box center [522, 152] width 50 height 13
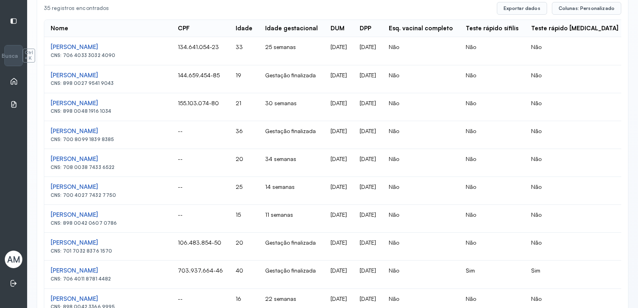
scroll to position [199, 0]
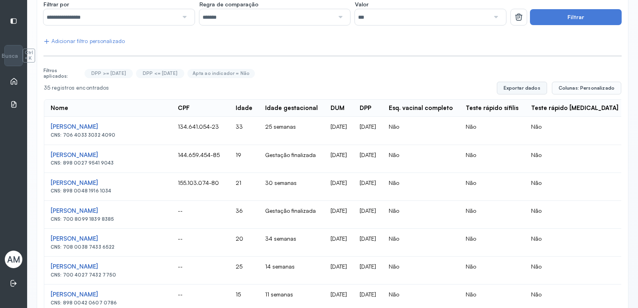
click at [531, 88] on button "Exportar dados" at bounding box center [522, 88] width 50 height 13
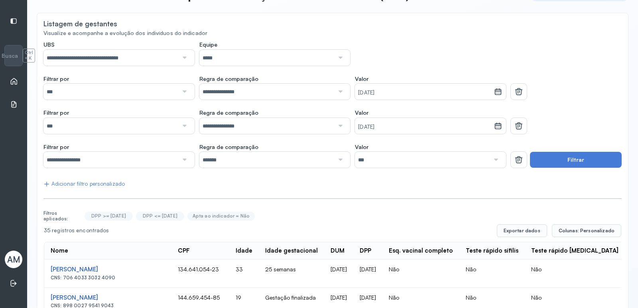
scroll to position [56, 0]
click at [334, 161] on div at bounding box center [340, 161] width 12 height 16
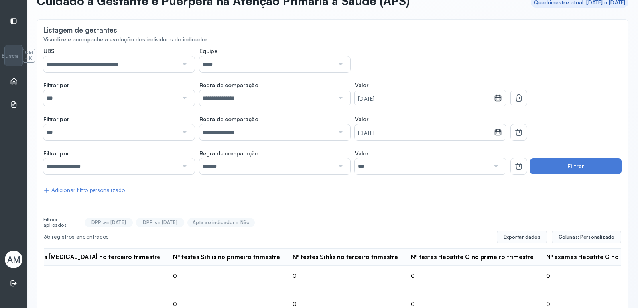
scroll to position [0, 0]
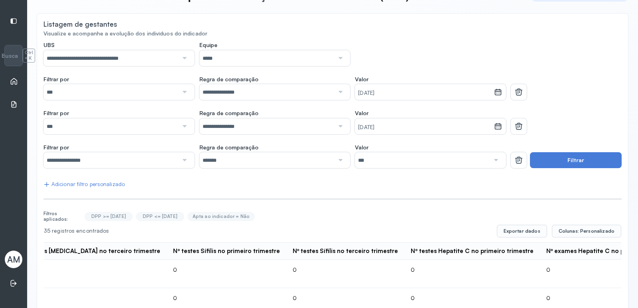
scroll to position [56, 0]
click at [183, 94] on div at bounding box center [184, 93] width 12 height 16
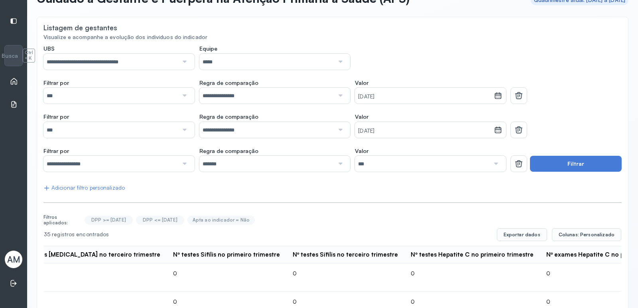
scroll to position [120, 0]
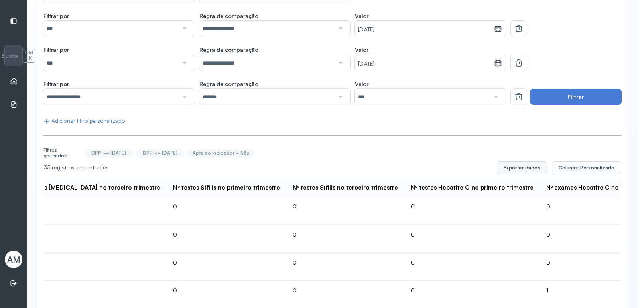
click at [539, 168] on button "Exportar dados" at bounding box center [522, 168] width 50 height 13
click at [563, 166] on span "Colunas: Personalizado" at bounding box center [587, 168] width 56 height 6
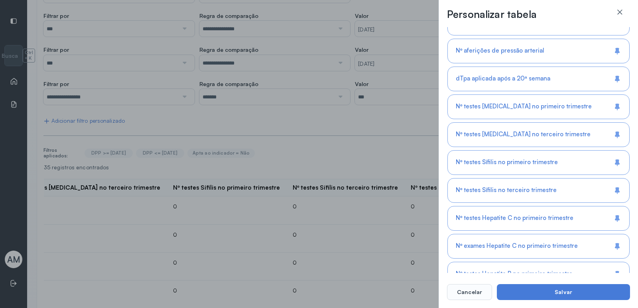
scroll to position [749, 0]
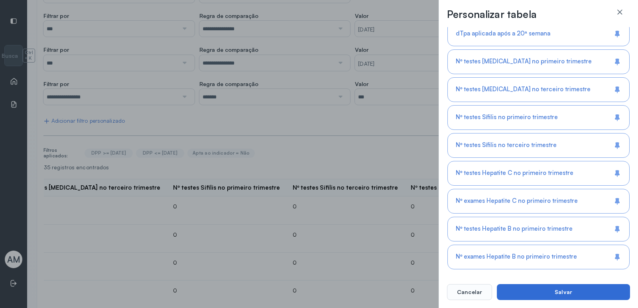
click at [528, 296] on button "Salvar" at bounding box center [563, 292] width 133 height 16
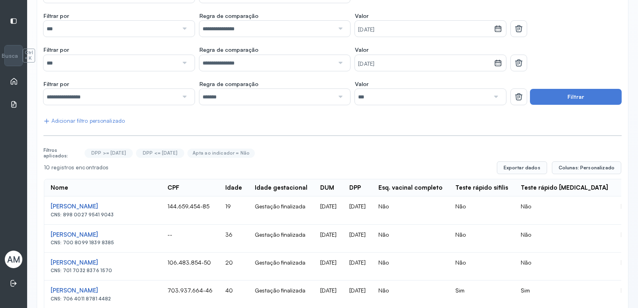
scroll to position [40, 0]
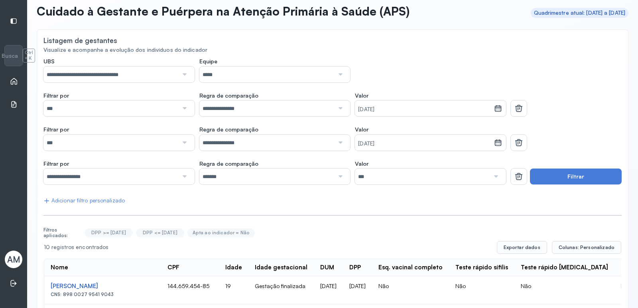
drag, startPoint x: 236, startPoint y: 75, endPoint x: 240, endPoint y: 70, distance: 5.9
click at [237, 74] on input "*****" at bounding box center [266, 75] width 135 height 16
click at [242, 111] on div "**********" at bounding box center [332, 307] width 578 height 499
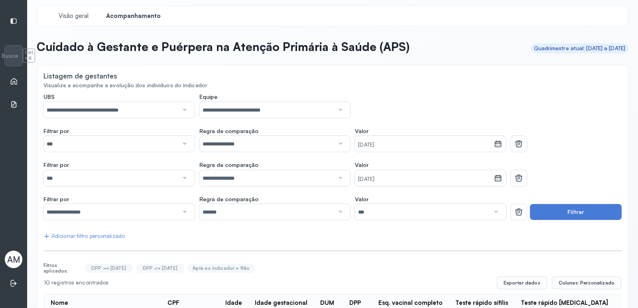
scroll to position [0, 0]
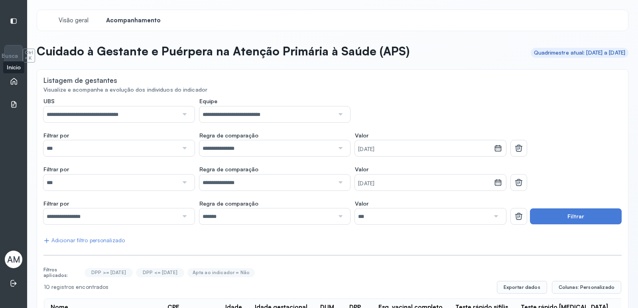
click at [14, 83] on icon at bounding box center [14, 81] width 8 height 8
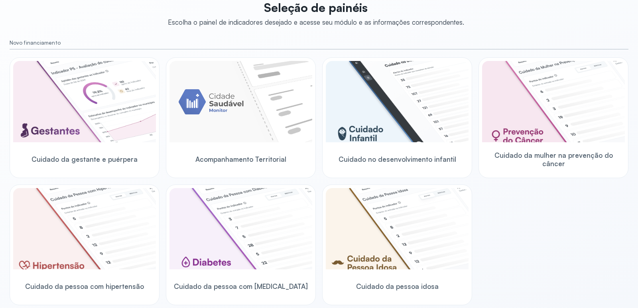
scroll to position [80, 0]
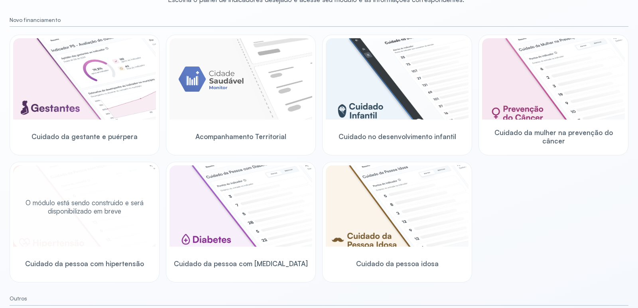
click at [92, 232] on div "O módulo está sendo construido e será disponibilizado em breve" at bounding box center [84, 207] width 143 height 83
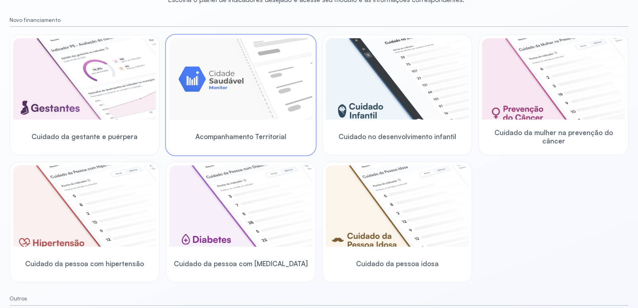
scroll to position [40, 0]
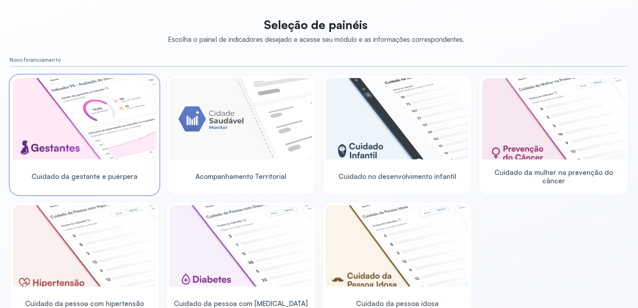
click at [63, 135] on img at bounding box center [84, 118] width 143 height 81
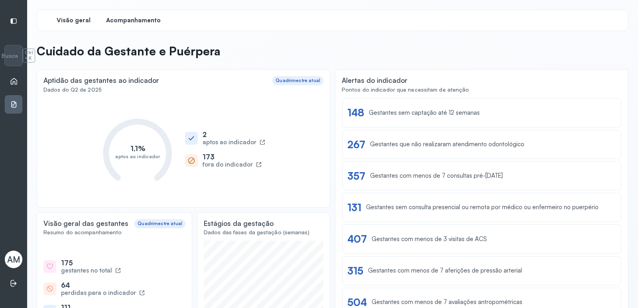
click at [137, 21] on span "Acompanhamento" at bounding box center [133, 21] width 55 height 8
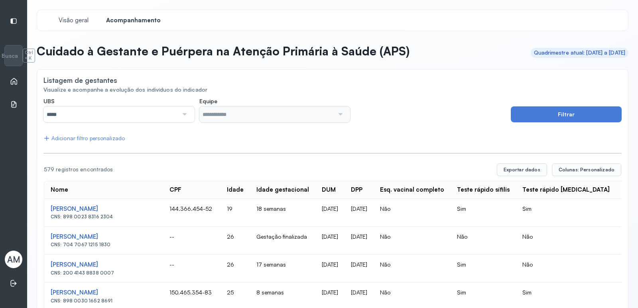
click at [185, 109] on div at bounding box center [184, 114] width 12 height 16
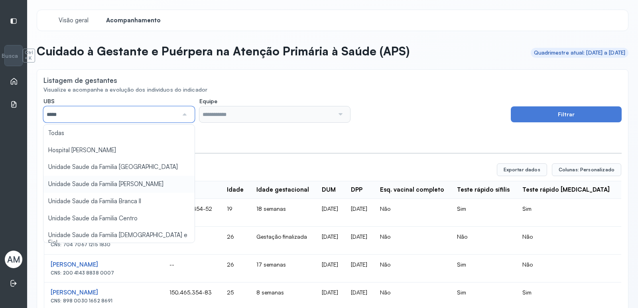
scroll to position [40, 0]
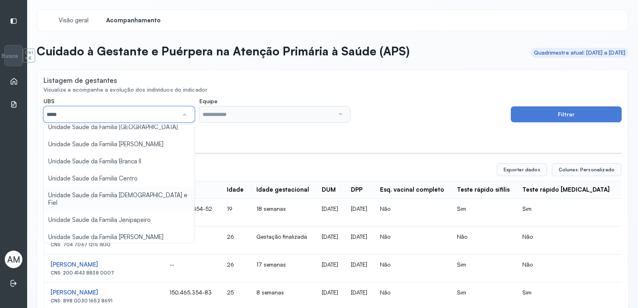
type input "*****"
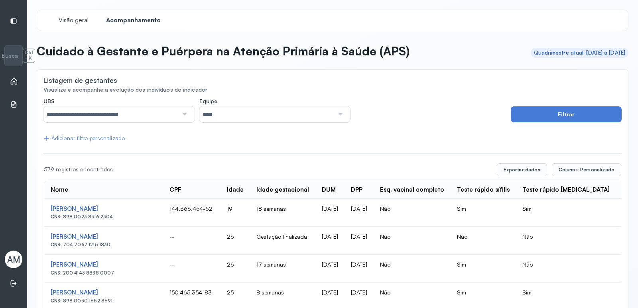
click at [268, 110] on input "*****" at bounding box center [266, 114] width 135 height 16
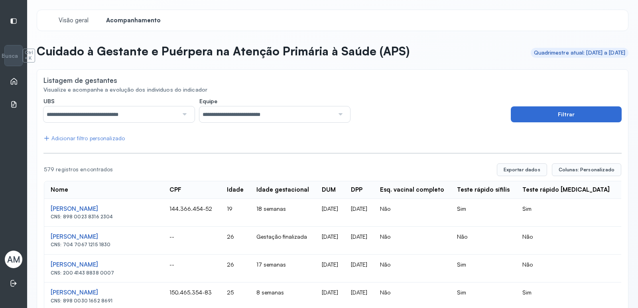
click at [547, 117] on button "Filtrar" at bounding box center [566, 114] width 111 height 16
